Goal: Check status

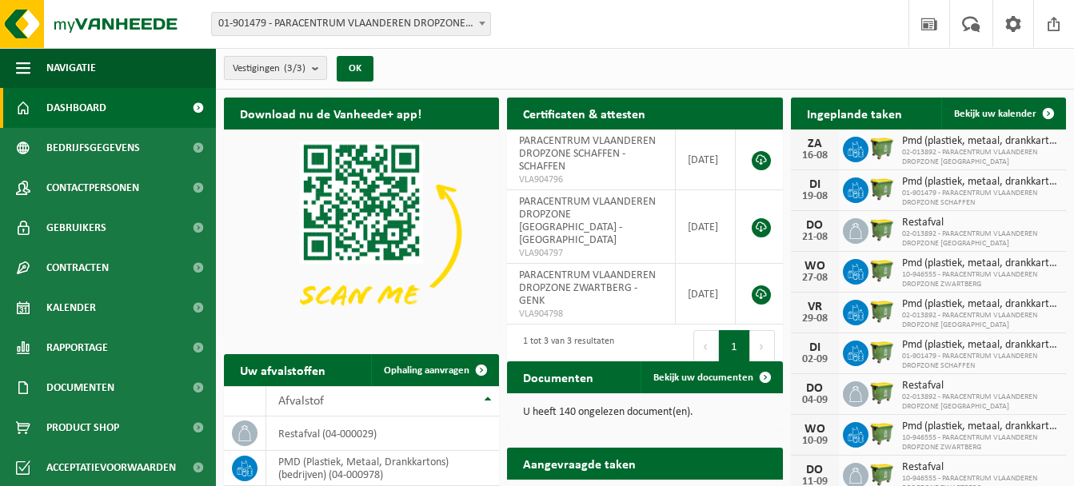
click at [301, 68] on count "(3/3)" at bounding box center [295, 68] width 22 height 10
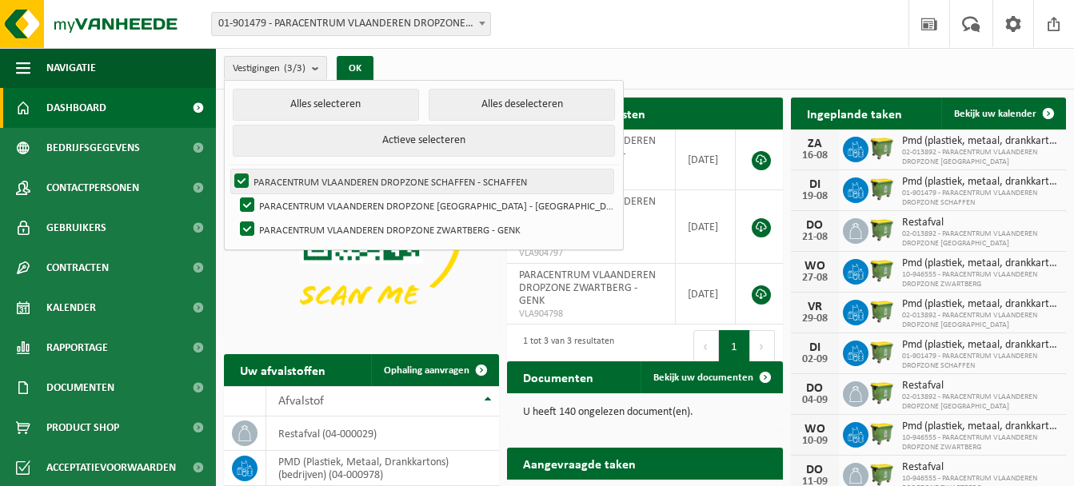
click at [254, 179] on label "PARACENTRUM VLAANDEREN DROPZONE SCHAFFEN - SCHAFFEN" at bounding box center [422, 182] width 382 height 24
click at [229, 170] on input "PARACENTRUM VLAANDEREN DROPZONE SCHAFFEN - SCHAFFEN" at bounding box center [228, 169] width 1 height 1
checkbox input "false"
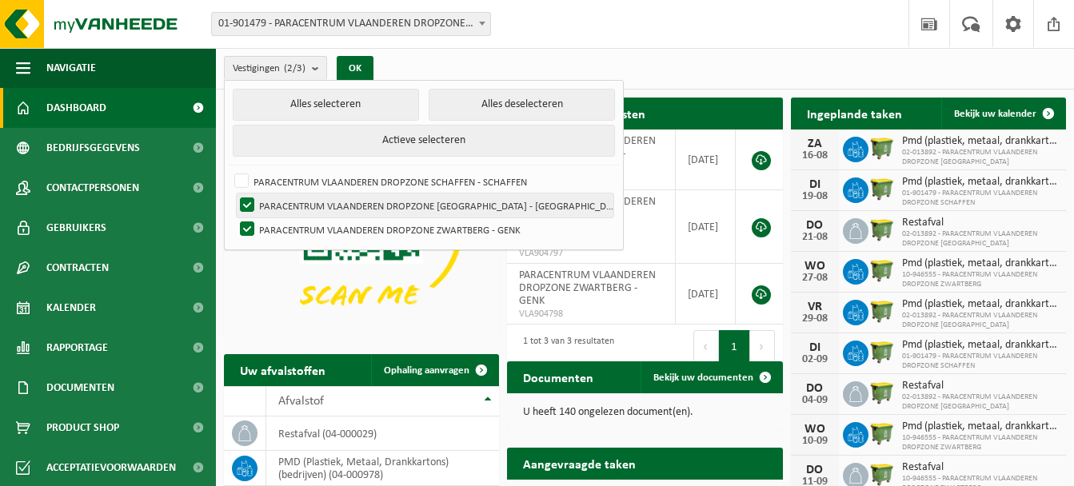
click at [261, 196] on label "PARACENTRUM VLAANDEREN DROPZONE [GEOGRAPHIC_DATA] - [GEOGRAPHIC_DATA]" at bounding box center [425, 206] width 377 height 24
click at [234, 194] on input "PARACENTRUM VLAANDEREN DROPZONE [GEOGRAPHIC_DATA] - [GEOGRAPHIC_DATA]" at bounding box center [234, 193] width 1 height 1
checkbox input "false"
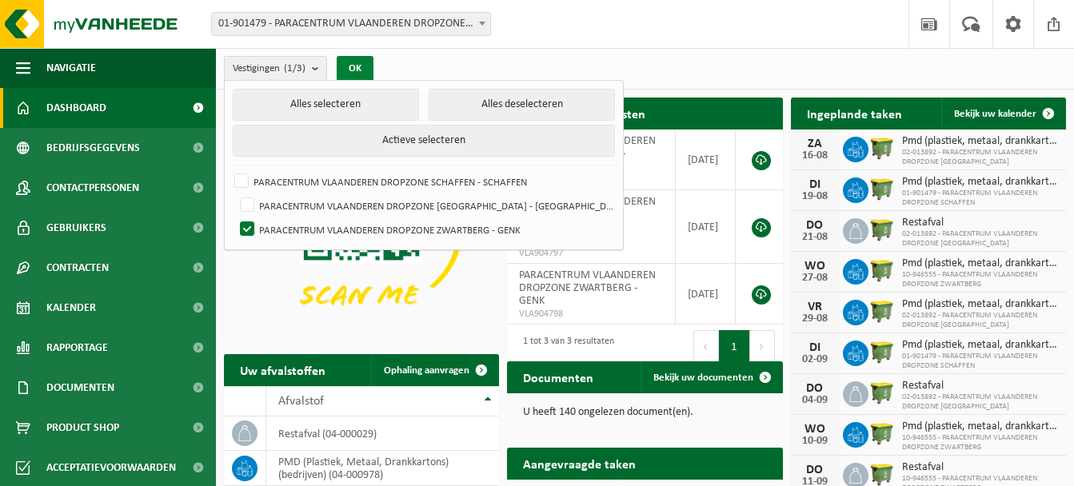
click at [351, 70] on button "OK" at bounding box center [355, 69] width 37 height 26
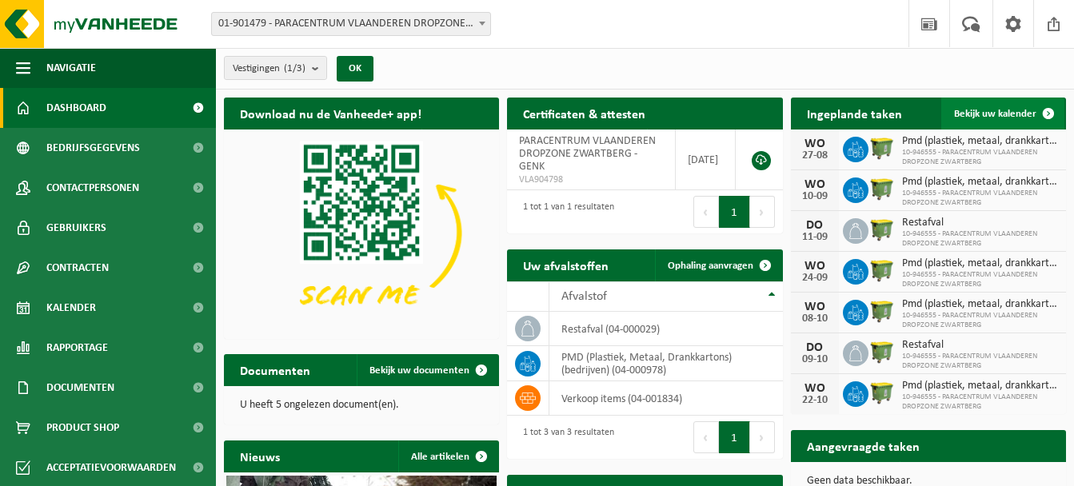
click at [994, 106] on link "Bekijk uw kalender" at bounding box center [1002, 114] width 123 height 32
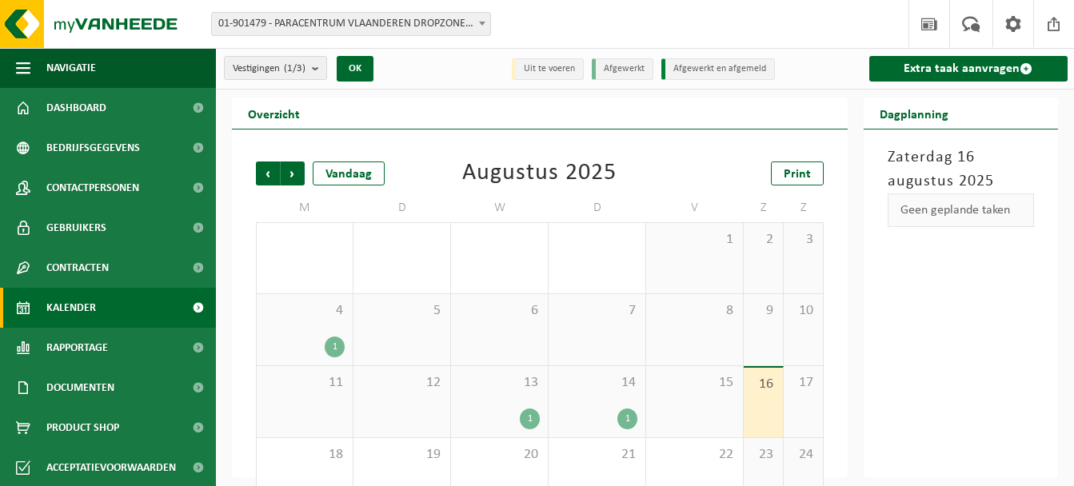
scroll to position [111, 0]
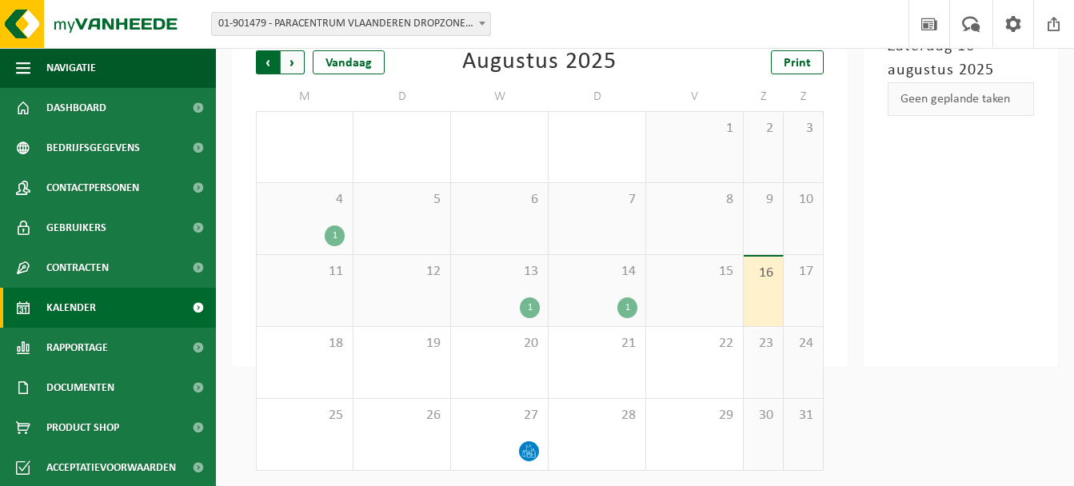
drag, startPoint x: 300, startPoint y: 62, endPoint x: 300, endPoint y: 53, distance: 8.8
click at [300, 53] on span "Volgende" at bounding box center [293, 62] width 24 height 24
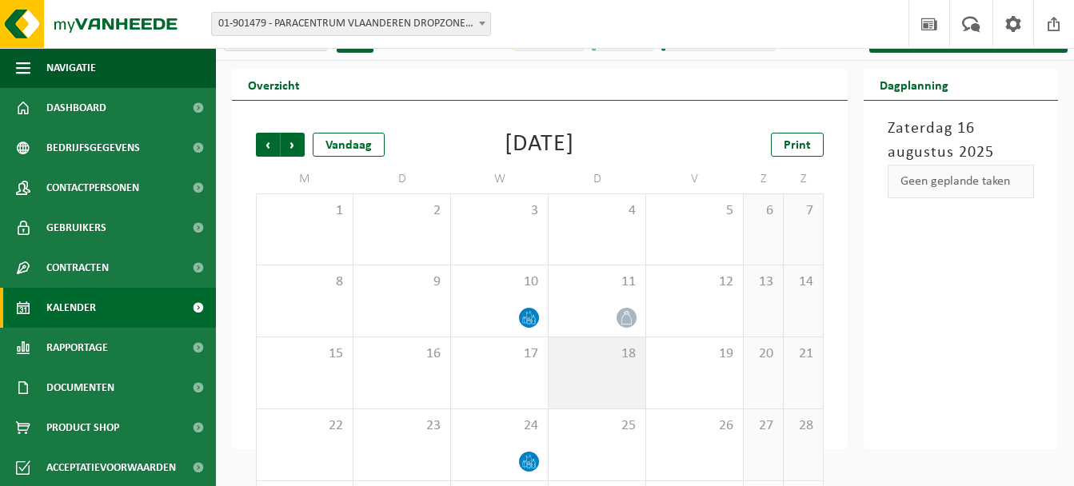
scroll to position [28, 0]
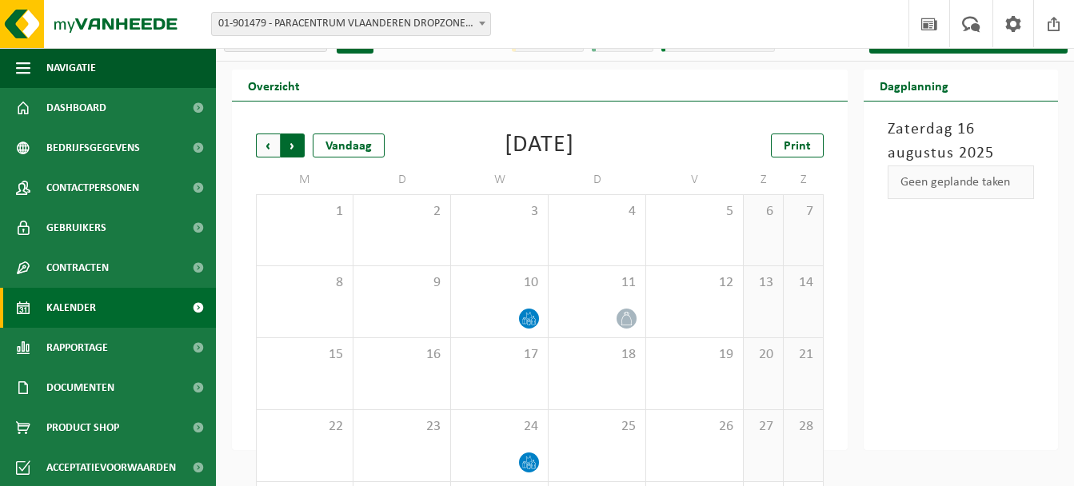
click at [267, 138] on span "Vorige" at bounding box center [268, 146] width 24 height 24
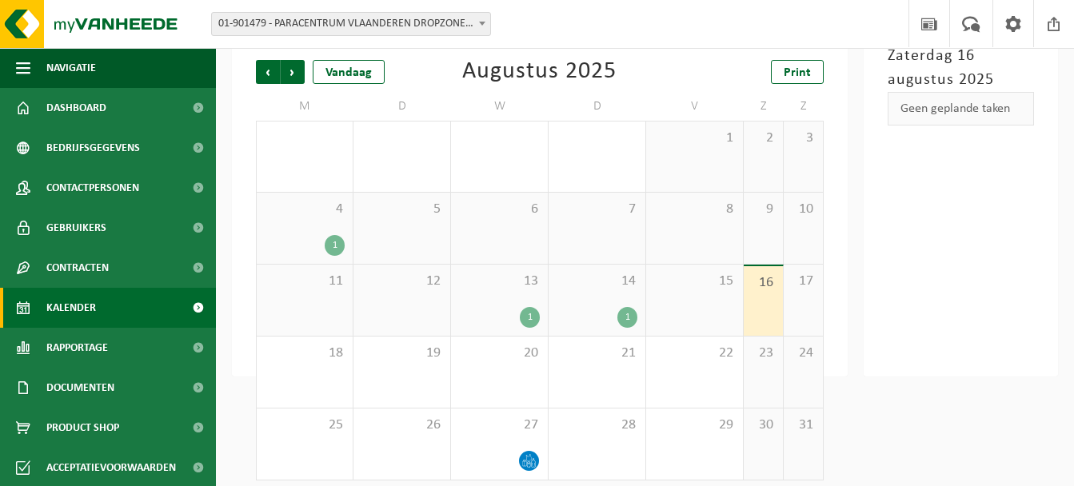
scroll to position [106, 0]
